Goal: Transaction & Acquisition: Purchase product/service

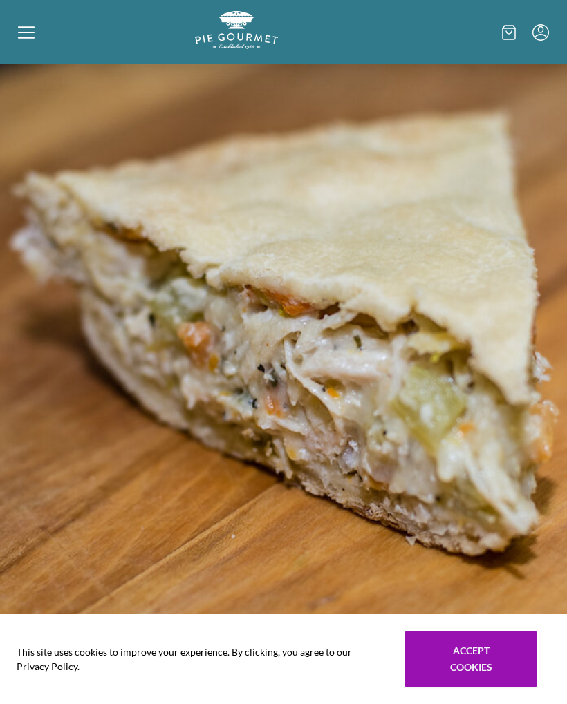
click at [30, 38] on icon at bounding box center [26, 37] width 17 height 1
click at [28, 32] on div "Home Shop" at bounding box center [283, 352] width 567 height 704
click at [19, 36] on icon at bounding box center [26, 32] width 17 height 17
click at [18, 36] on div "Home Shop" at bounding box center [283, 352] width 567 height 704
click at [252, 38] on img "Logo" at bounding box center [236, 30] width 83 height 38
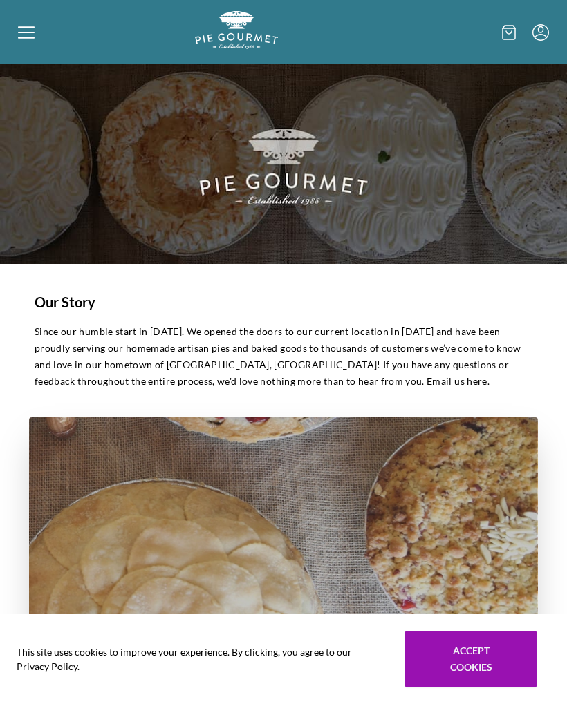
click at [507, 35] on icon at bounding box center [509, 32] width 14 height 15
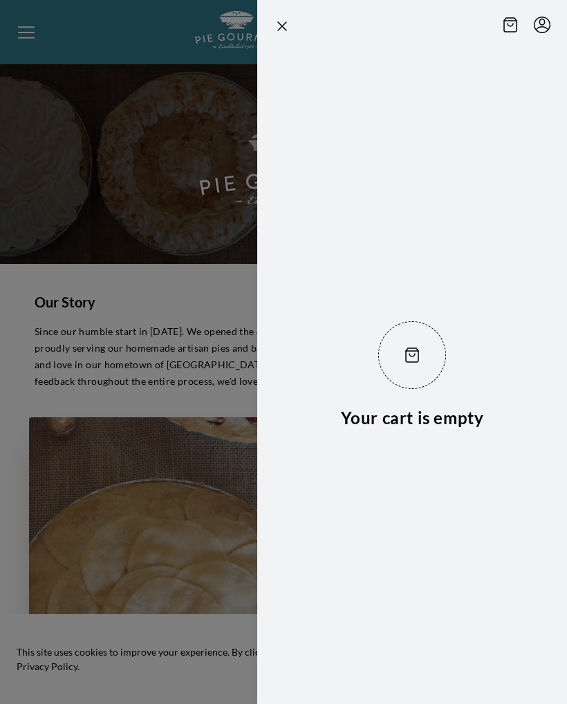
click at [278, 30] on icon "Close panel" at bounding box center [282, 26] width 8 height 8
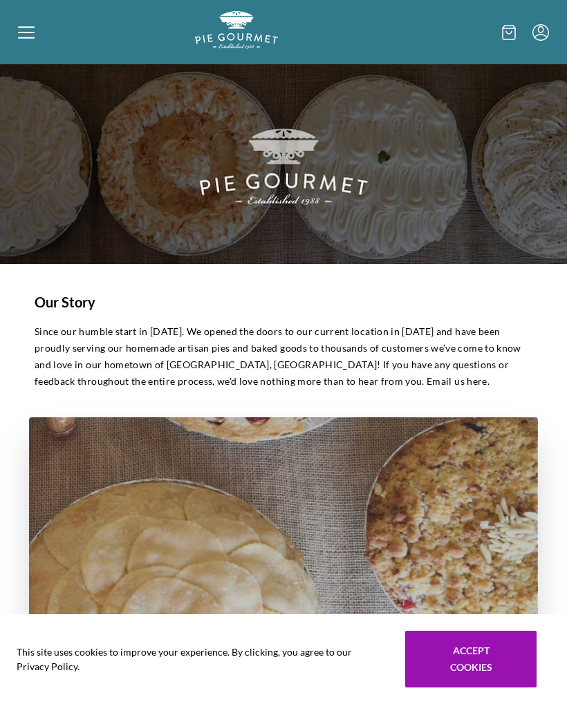
click at [541, 35] on icon "Menu" at bounding box center [540, 32] width 17 height 17
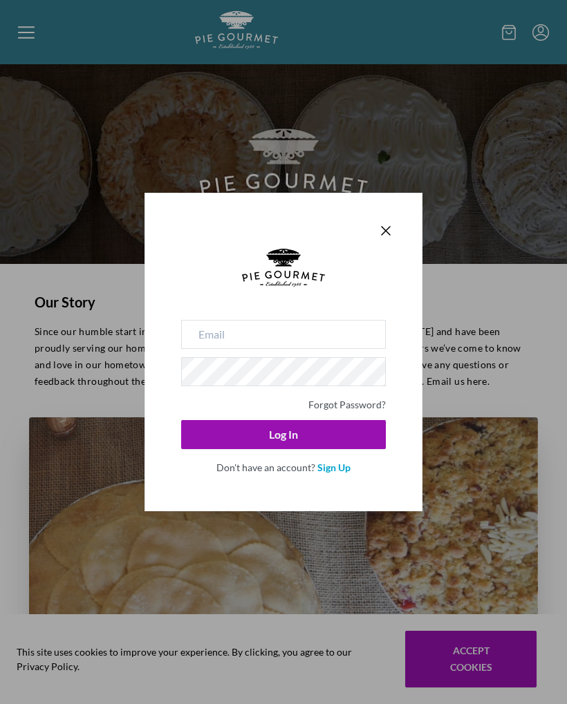
click at [401, 232] on div "Forgot Password? Log In Don't have an account? Sign Up" at bounding box center [283, 352] width 278 height 319
click at [389, 228] on icon "Close panel" at bounding box center [386, 231] width 8 height 8
